Goal: Task Accomplishment & Management: Manage account settings

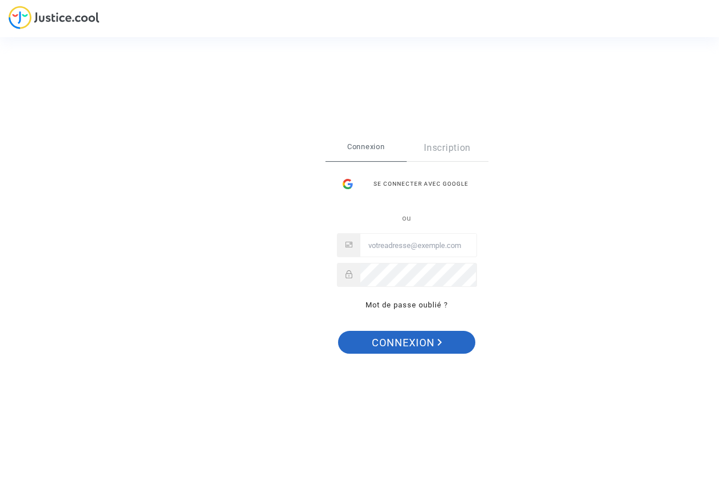
click at [394, 343] on span "Connexion" at bounding box center [407, 343] width 70 height 24
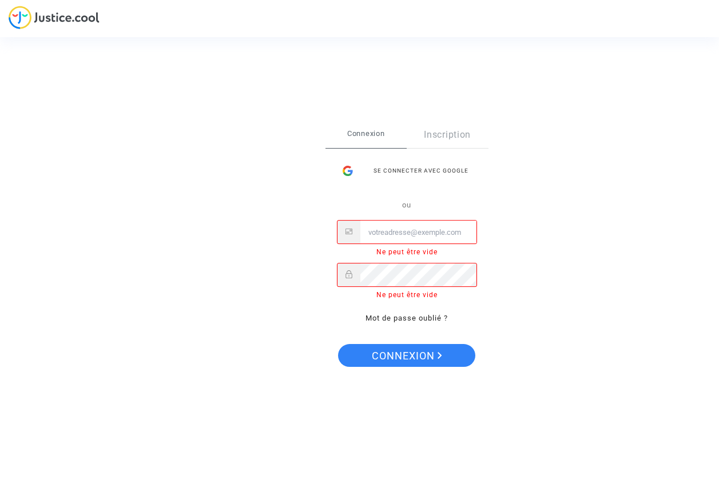
click at [414, 232] on input "Email" at bounding box center [418, 232] width 116 height 23
type input "B"
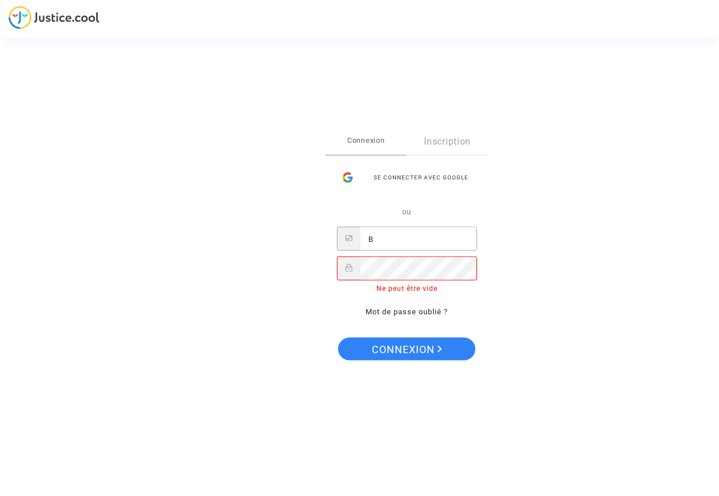
click at [381, 239] on input "B" at bounding box center [418, 239] width 116 height 23
type input "A"
type input "[EMAIL_ADDRESS][DOMAIN_NAME]"
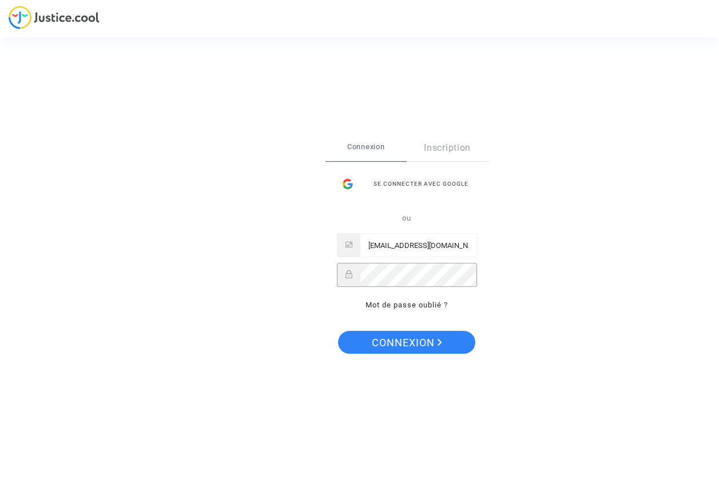
click at [338, 331] on button "Connexion" at bounding box center [406, 342] width 137 height 23
